Goal: Navigation & Orientation: Find specific page/section

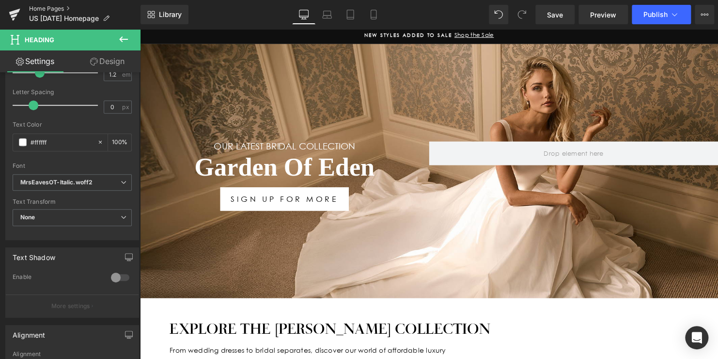
click at [41, 9] on link "Home Pages" at bounding box center [84, 9] width 111 height 8
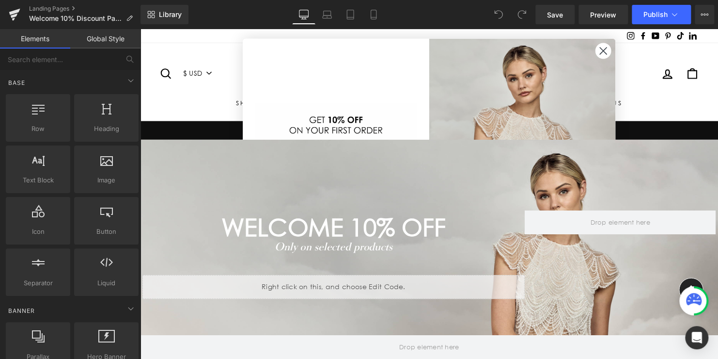
click at [606, 50] on circle "Close dialog" at bounding box center [610, 51] width 16 height 16
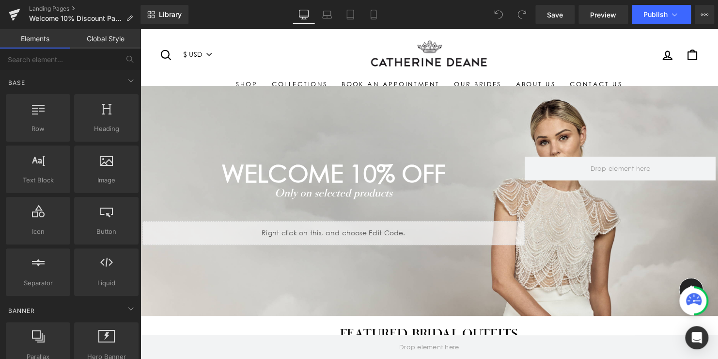
scroll to position [48, 0]
